Goal: Task Accomplishment & Management: Complete application form

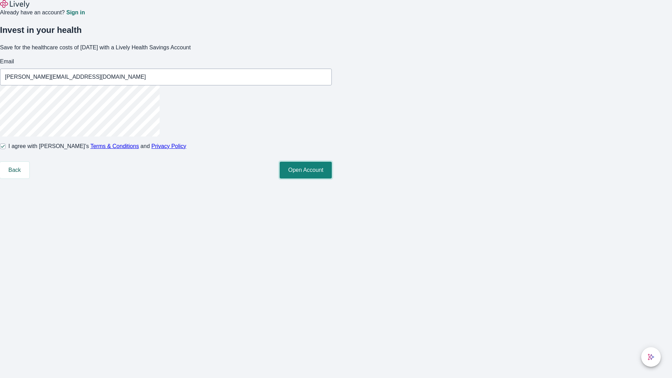
click at [332, 178] on button "Open Account" at bounding box center [306, 170] width 52 height 17
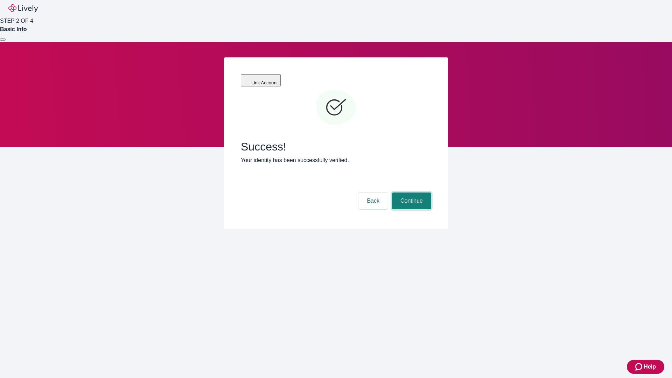
click at [410, 192] on button "Continue" at bounding box center [411, 200] width 39 height 17
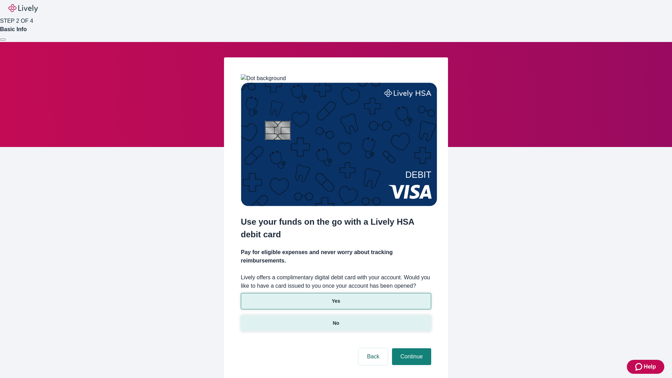
click at [336, 319] on p "No" at bounding box center [336, 322] width 7 height 7
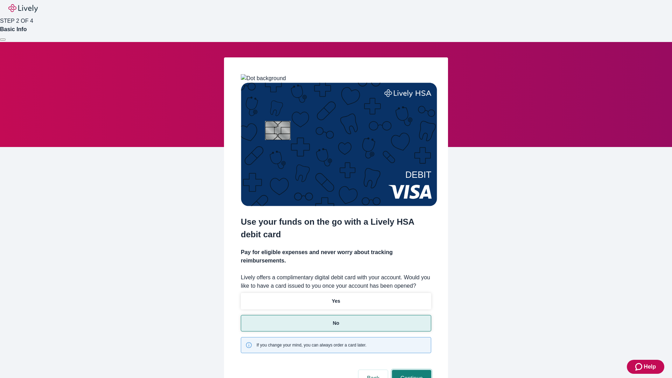
click at [410, 370] on button "Continue" at bounding box center [411, 378] width 39 height 17
